Goal: Task Accomplishment & Management: Manage account settings

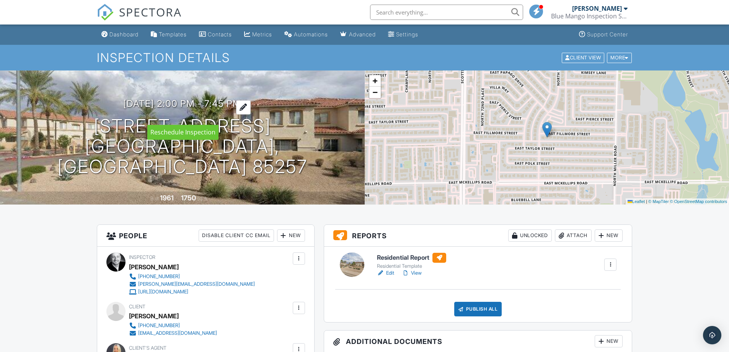
click at [174, 109] on h3 "[DATE] 2:00 pm - 7:45 pm" at bounding box center [182, 103] width 118 height 10
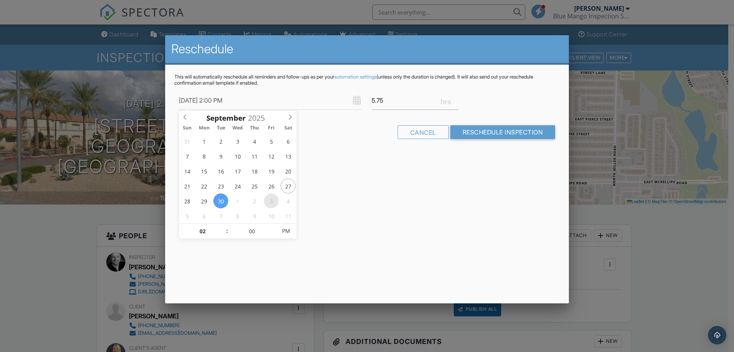
type input "[DATE] 2:00 PM"
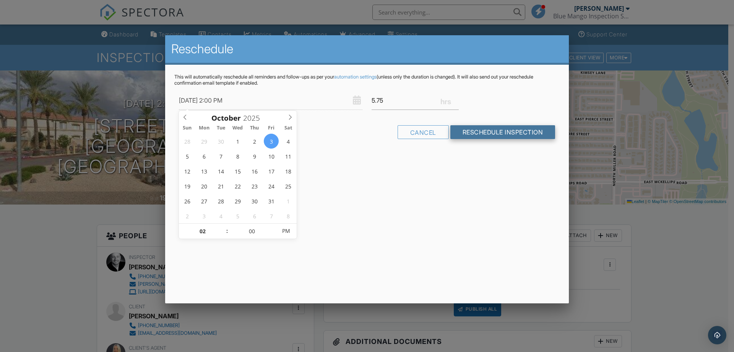
click at [481, 136] on input "Reschedule Inspection" at bounding box center [503, 132] width 105 height 14
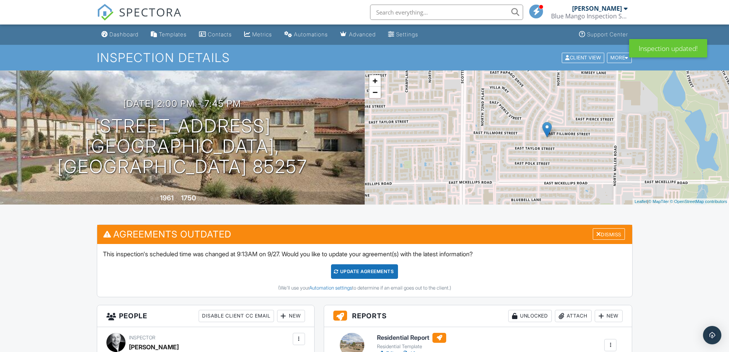
click at [609, 232] on div "Dismiss" at bounding box center [608, 234] width 32 height 12
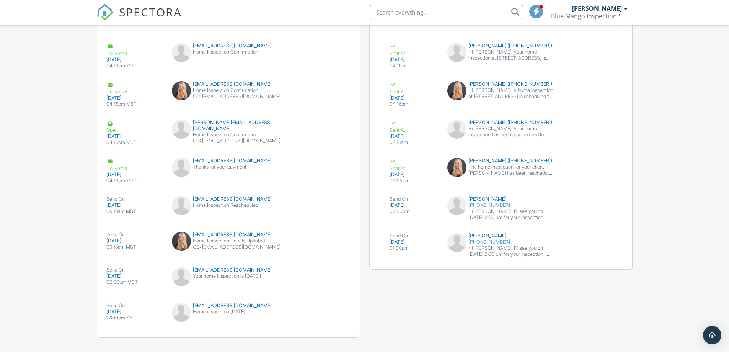
scroll to position [905, 0]
